Goal: Information Seeking & Learning: Learn about a topic

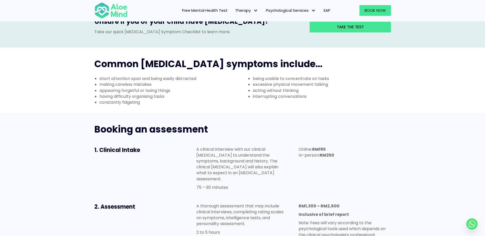
scroll to position [230, 0]
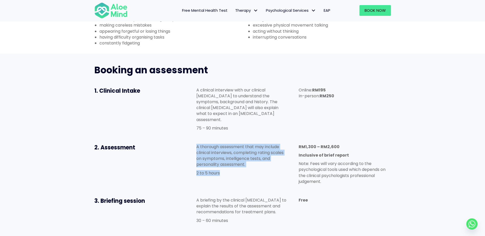
drag, startPoint x: 197, startPoint y: 117, endPoint x: 222, endPoint y: 144, distance: 36.9
click at [222, 144] on div "A thorough assessment that may include clinical interviews, completing rating s…" at bounding box center [242, 160] width 92 height 32
click at [222, 170] on p "2 to 5 hours" at bounding box center [242, 173] width 92 height 6
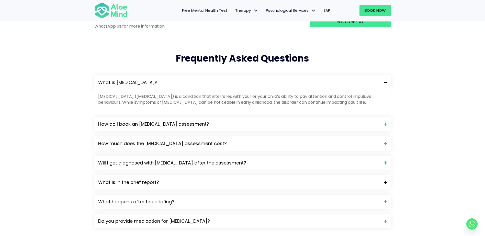
scroll to position [512, 0]
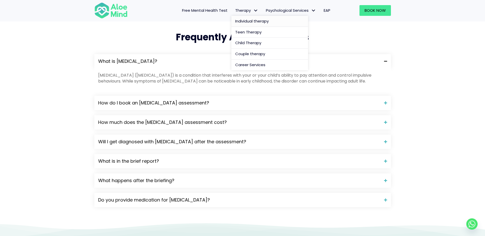
click at [243, 21] on span "Individual therapy" at bounding box center [252, 20] width 34 height 5
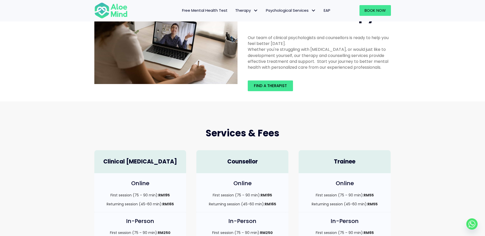
scroll to position [102, 0]
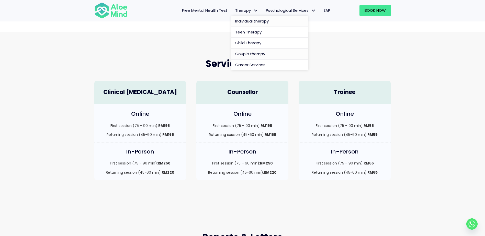
click at [252, 53] on span "Couple therapy" at bounding box center [250, 53] width 30 height 5
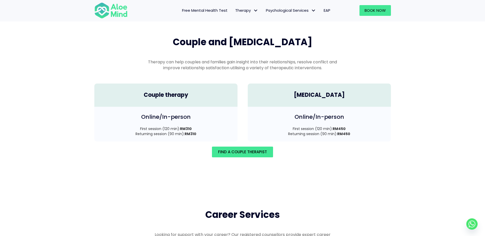
scroll to position [579, 0]
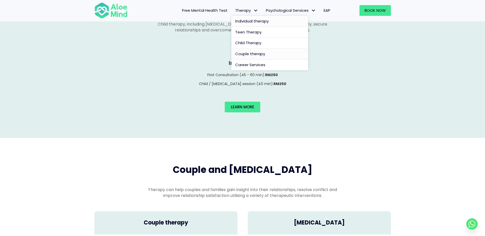
click at [251, 20] on span "Individual therapy" at bounding box center [252, 20] width 34 height 5
